Goal: Transaction & Acquisition: Purchase product/service

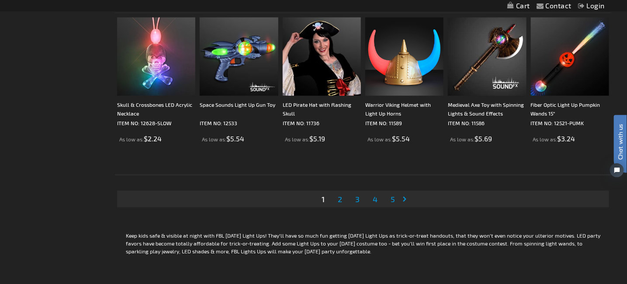
scroll to position [1705, 0]
click at [338, 198] on span "2" at bounding box center [340, 199] width 4 height 10
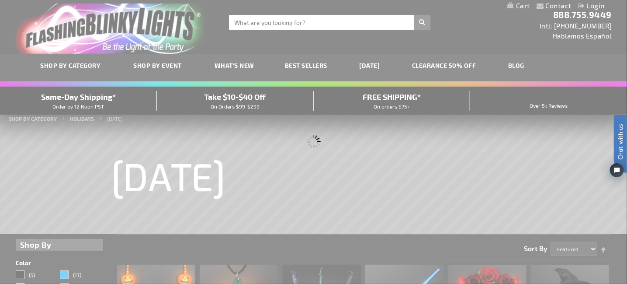
scroll to position [0, 0]
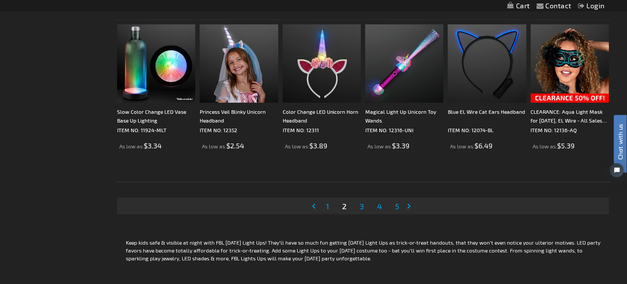
scroll to position [1705, 0]
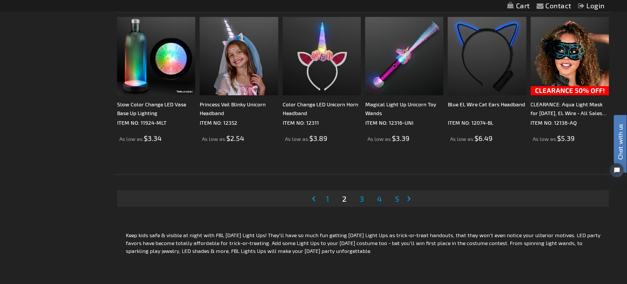
click at [360, 197] on span "3" at bounding box center [362, 199] width 4 height 10
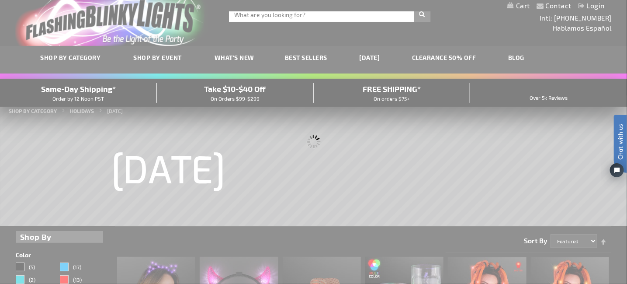
scroll to position [1, 0]
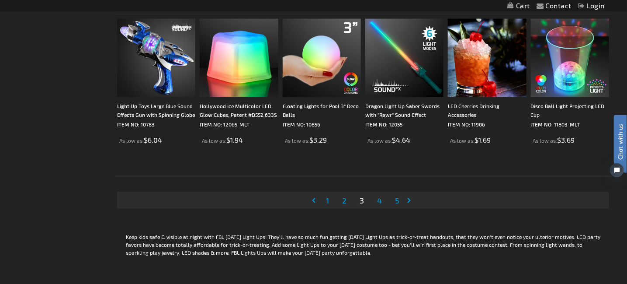
scroll to position [1705, 0]
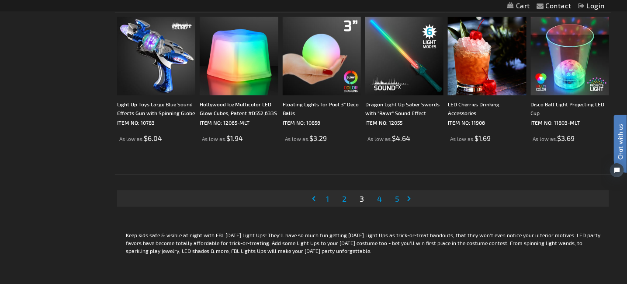
click at [377, 198] on span "4" at bounding box center [379, 199] width 5 height 10
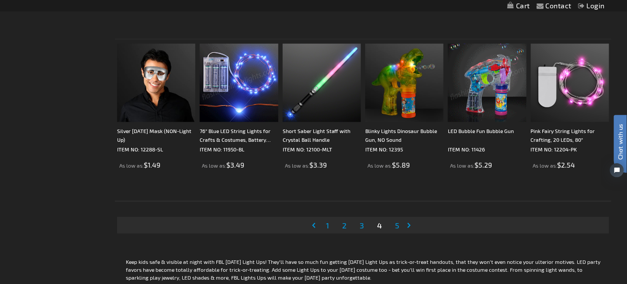
scroll to position [1705, 0]
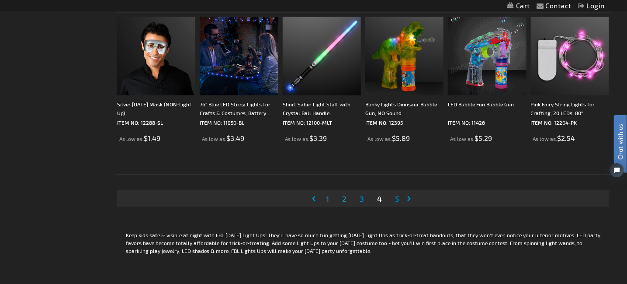
click at [395, 197] on span "5" at bounding box center [397, 199] width 4 height 10
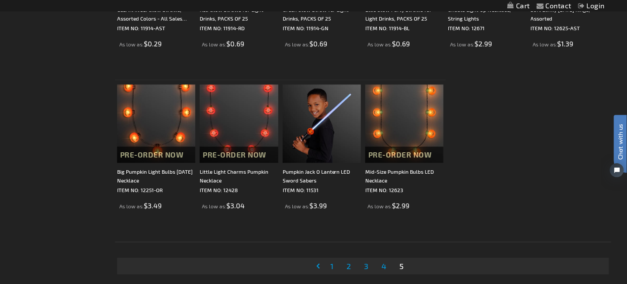
scroll to position [1049, 0]
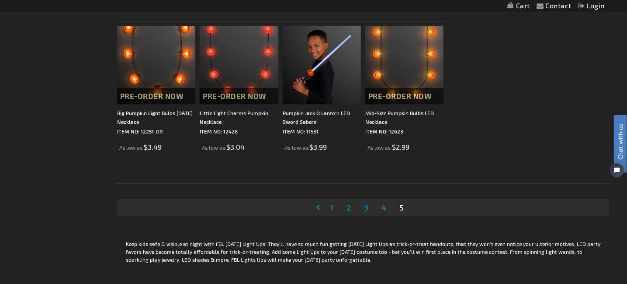
click at [364, 206] on span "3" at bounding box center [366, 207] width 4 height 10
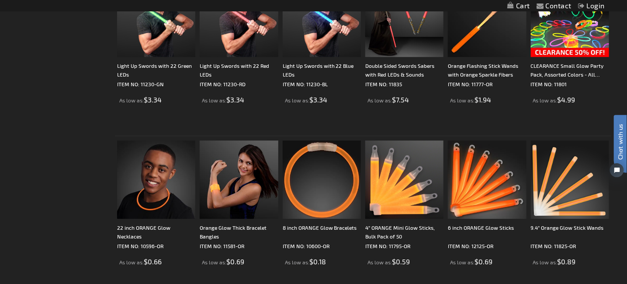
scroll to position [962, 0]
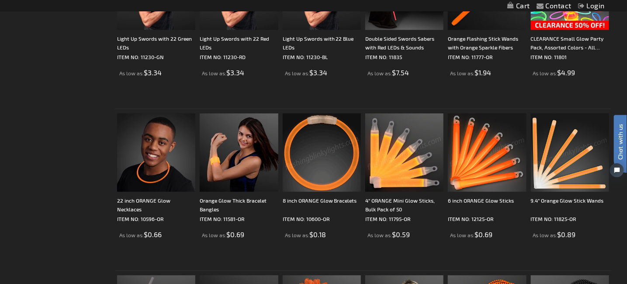
click at [296, 171] on img at bounding box center [322, 152] width 78 height 78
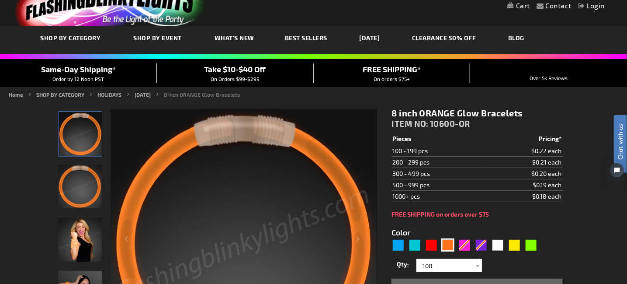
scroll to position [44, 0]
